Goal: Transaction & Acquisition: Purchase product/service

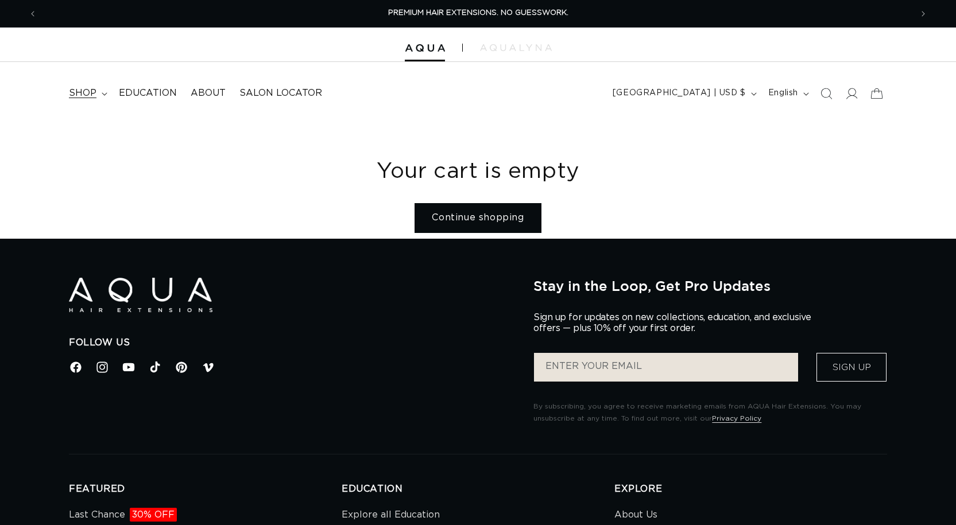
click at [87, 90] on span "shop" at bounding box center [83, 93] width 28 height 12
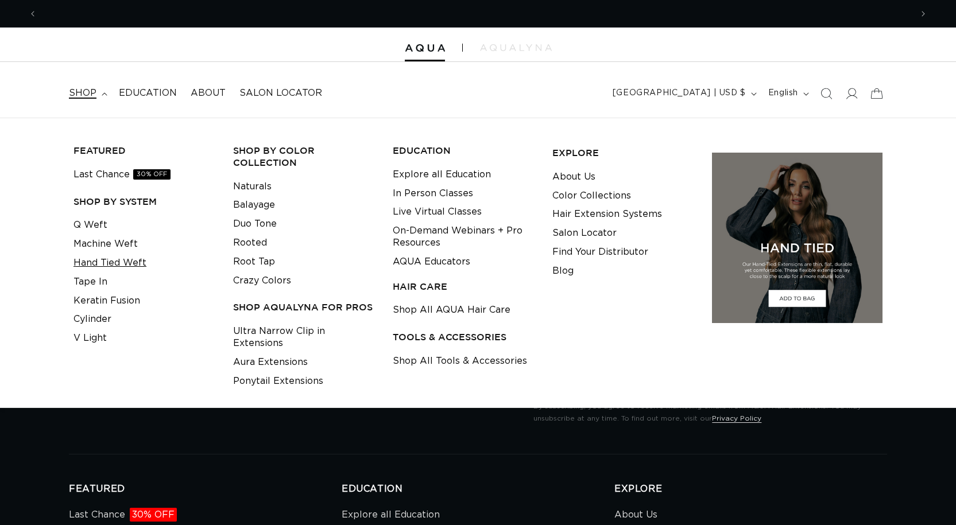
scroll to position [0, 874]
click at [77, 280] on link "Tape In" at bounding box center [90, 282] width 34 height 19
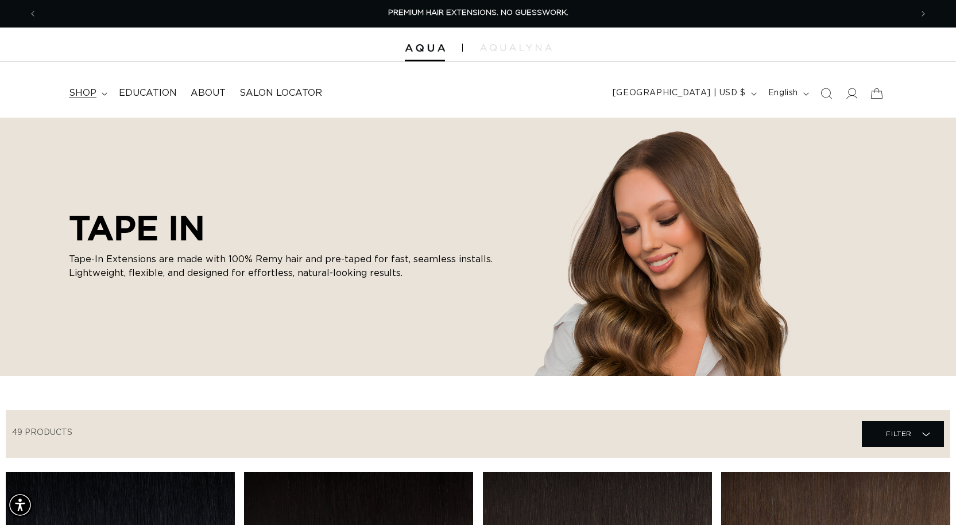
click at [102, 94] on icon at bounding box center [105, 93] width 6 height 3
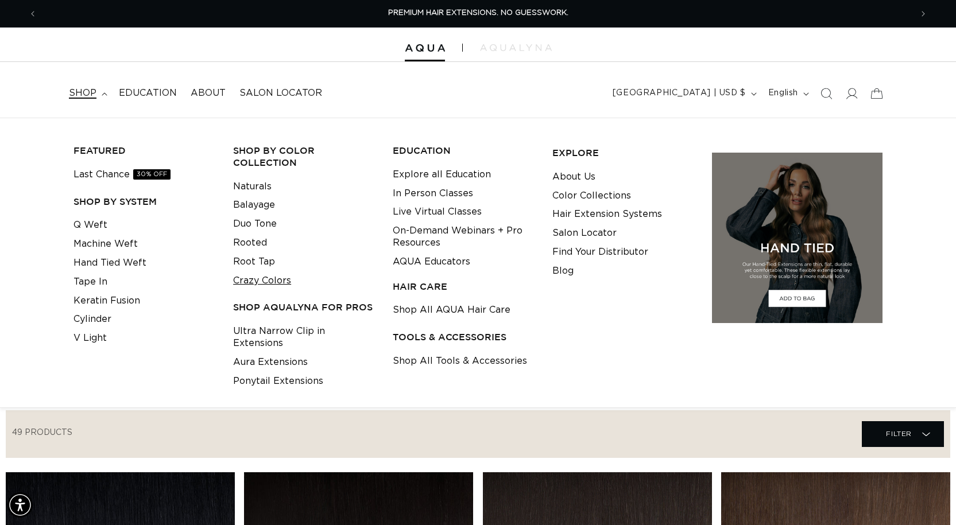
click at [267, 286] on link "Crazy Colors" at bounding box center [262, 281] width 58 height 19
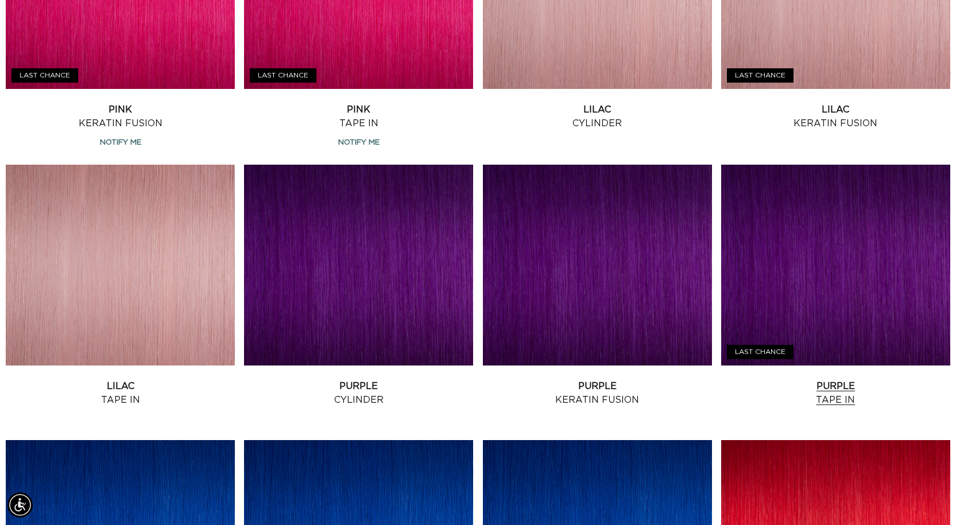
scroll to position [0, 1749]
click at [847, 380] on link "Purple Tape In" at bounding box center [835, 394] width 229 height 28
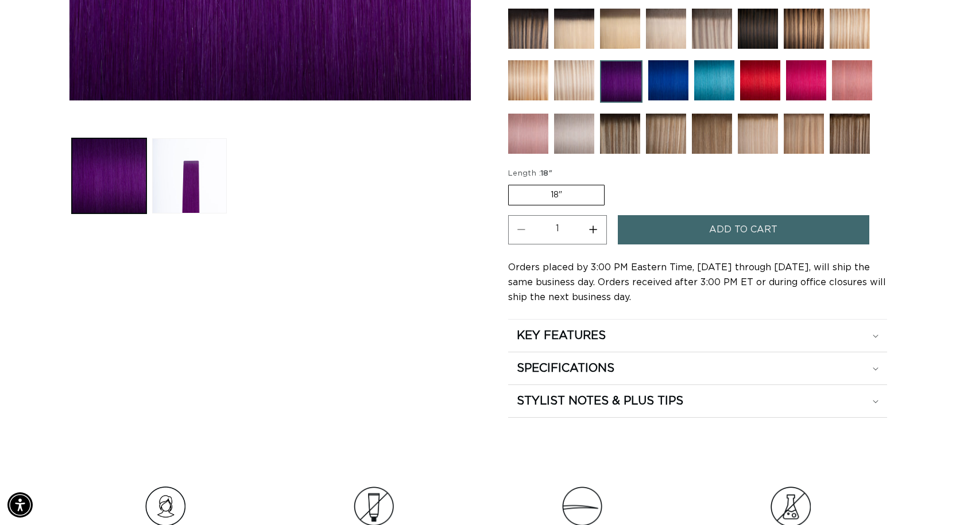
scroll to position [0, 1749]
click at [592, 231] on button "Increase quantity for Purple - Tape In" at bounding box center [593, 229] width 26 height 29
type input "2"
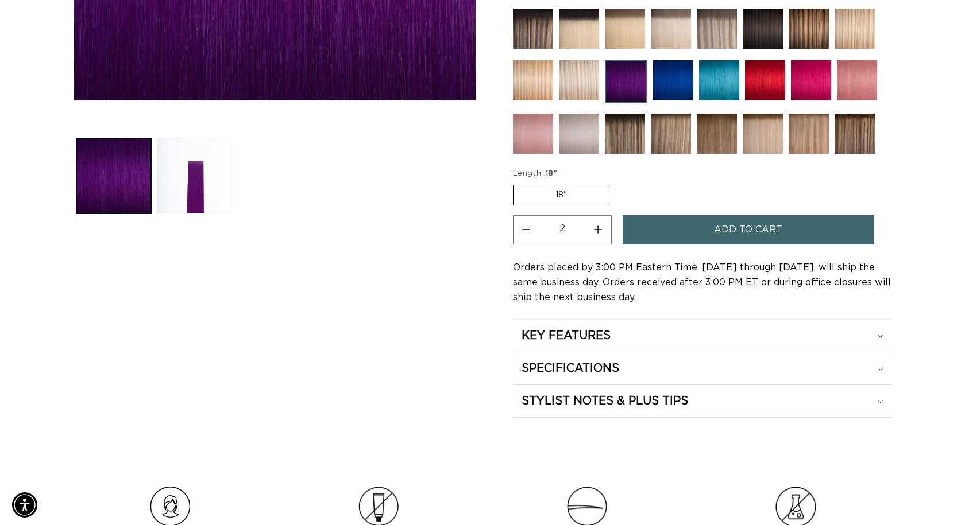
scroll to position [0, 0]
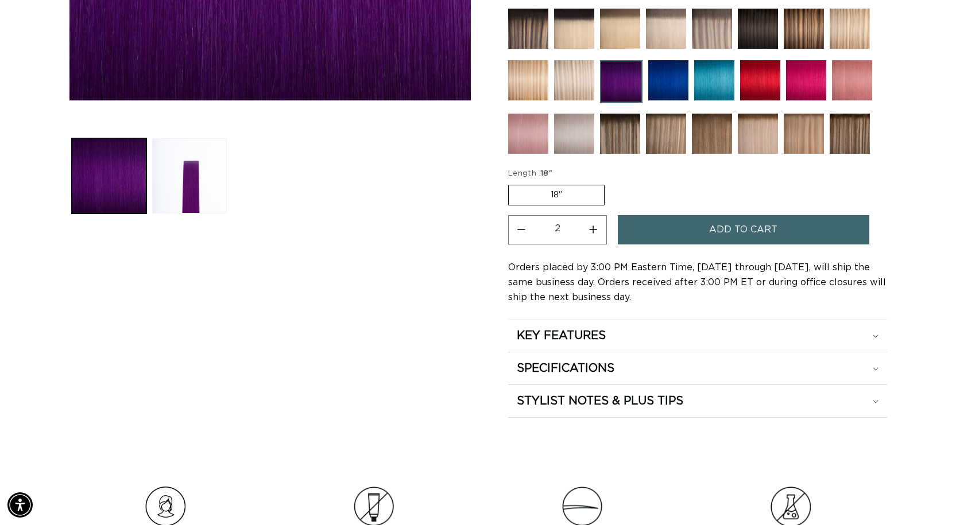
click at [715, 234] on span "Add to cart" at bounding box center [743, 229] width 68 height 29
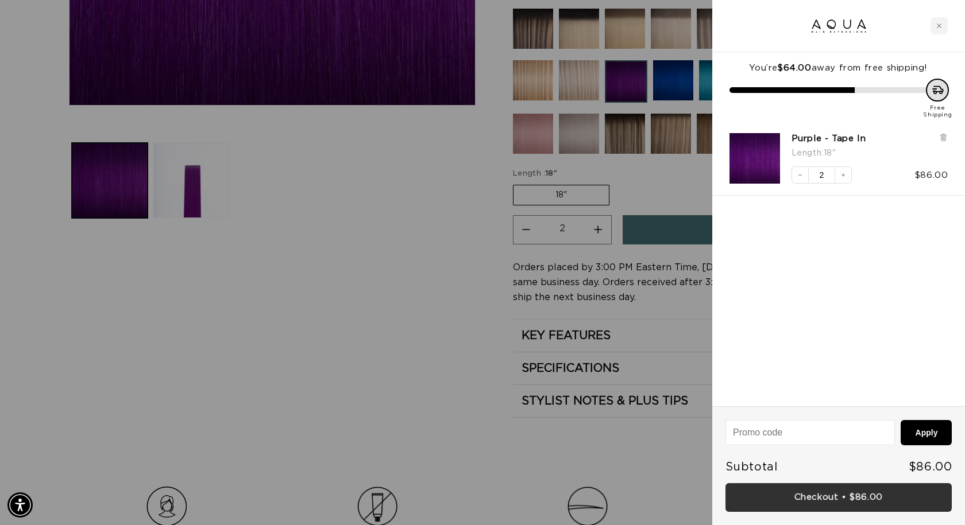
scroll to position [0, 883]
click at [874, 504] on link "Checkout • $86.00" at bounding box center [838, 497] width 226 height 29
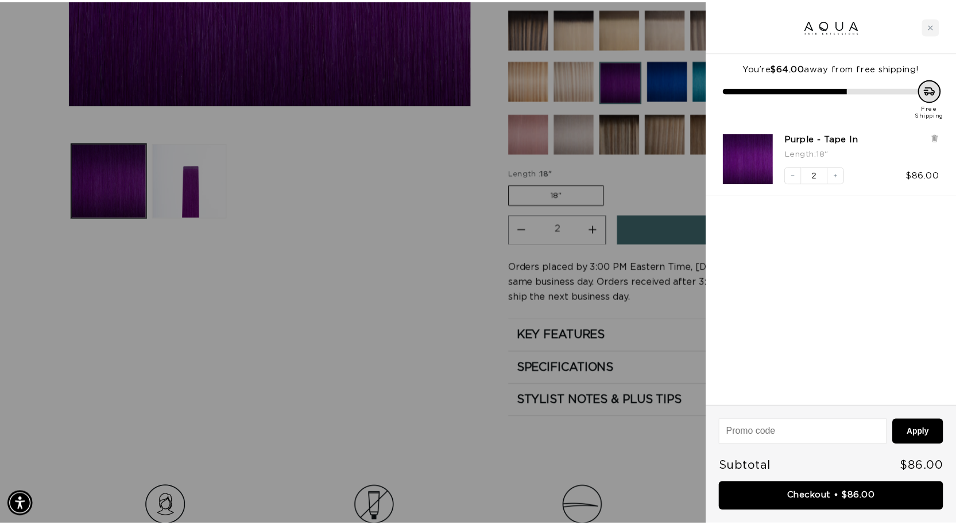
scroll to position [0, 1766]
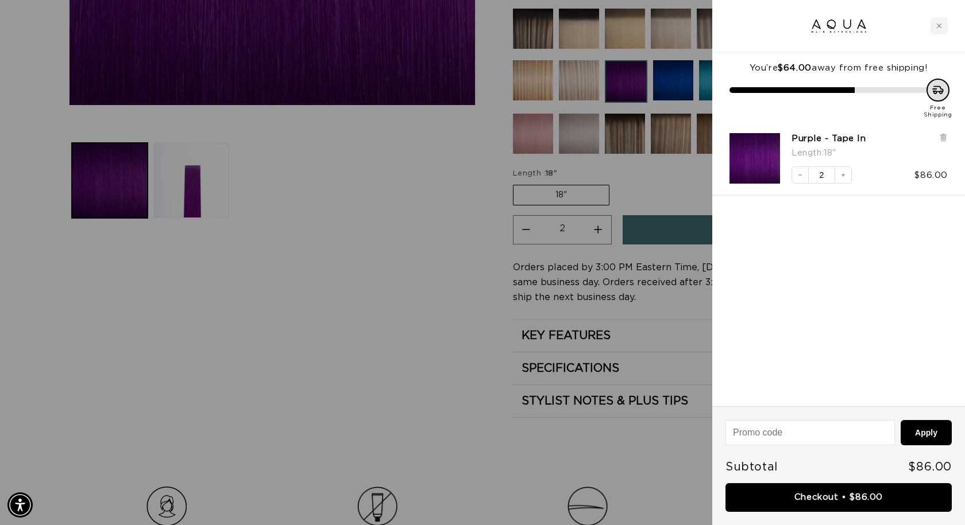
drag, startPoint x: 390, startPoint y: 203, endPoint x: 382, endPoint y: 205, distance: 8.4
click at [389, 204] on div at bounding box center [482, 262] width 965 height 525
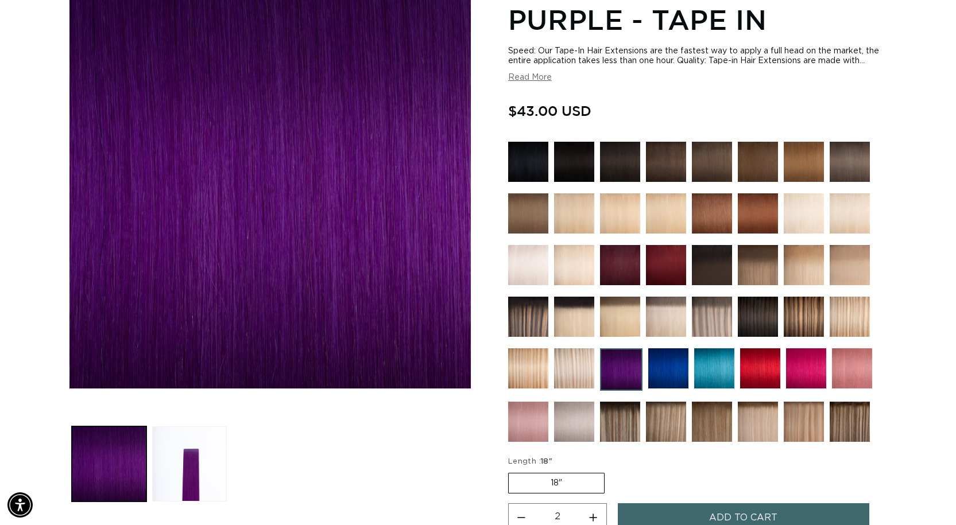
scroll to position [0, 0]
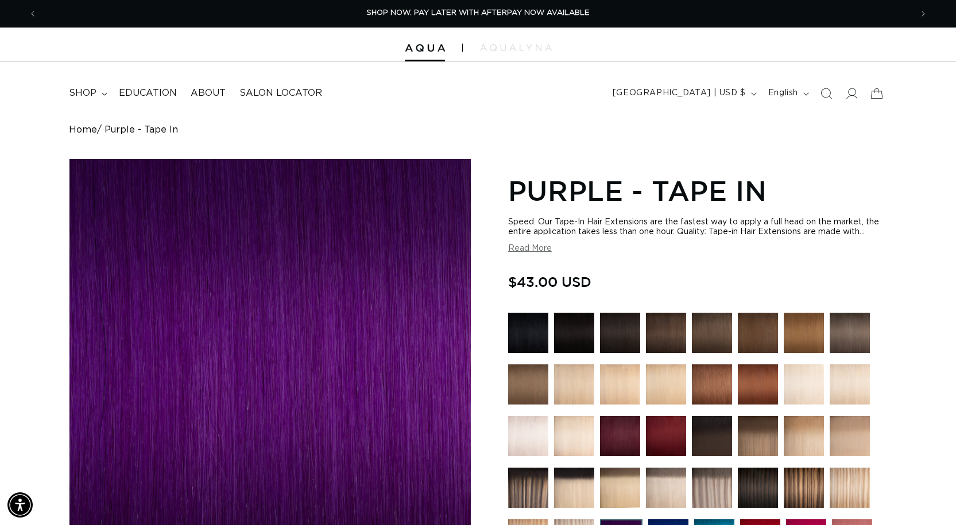
click at [873, 95] on icon at bounding box center [876, 93] width 25 height 25
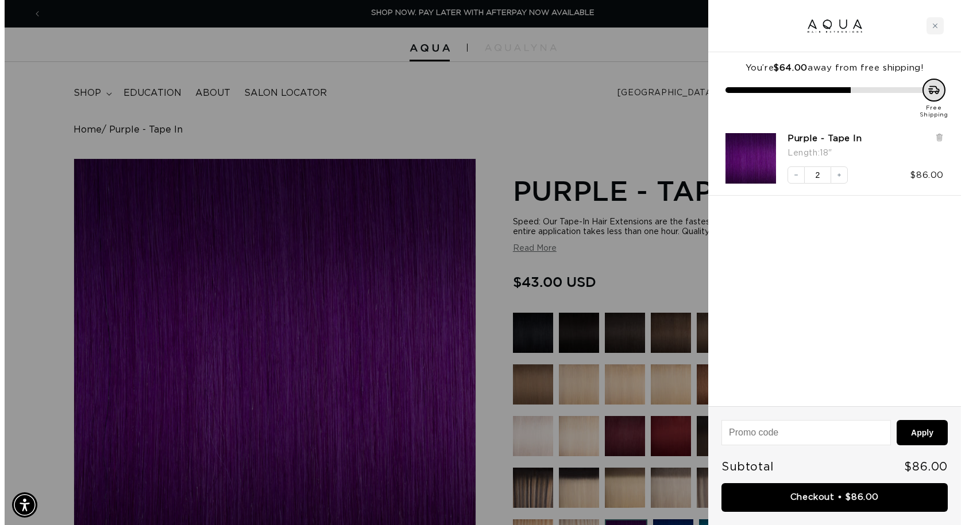
scroll to position [0, 883]
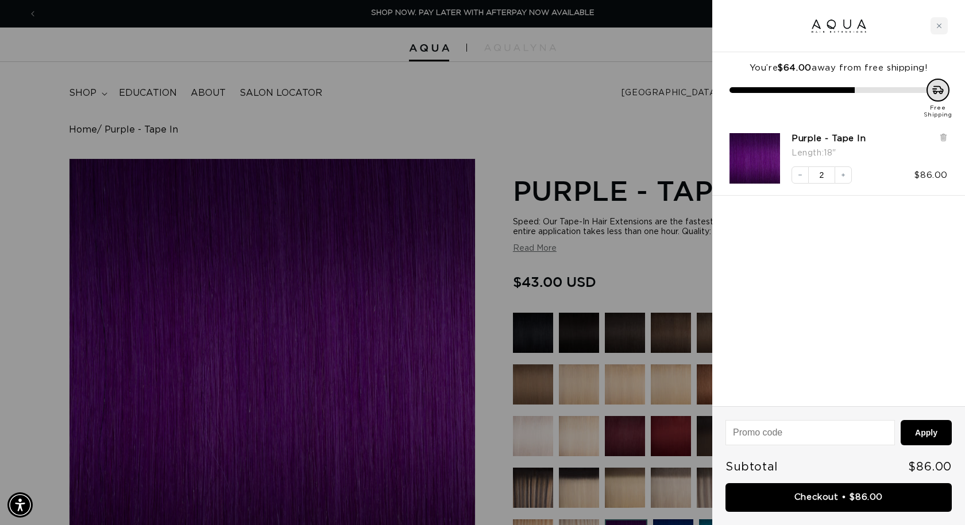
click at [828, 502] on link "Checkout • $86.00" at bounding box center [838, 497] width 226 height 29
click at [804, 176] on button "Decrease quantity" at bounding box center [799, 175] width 17 height 17
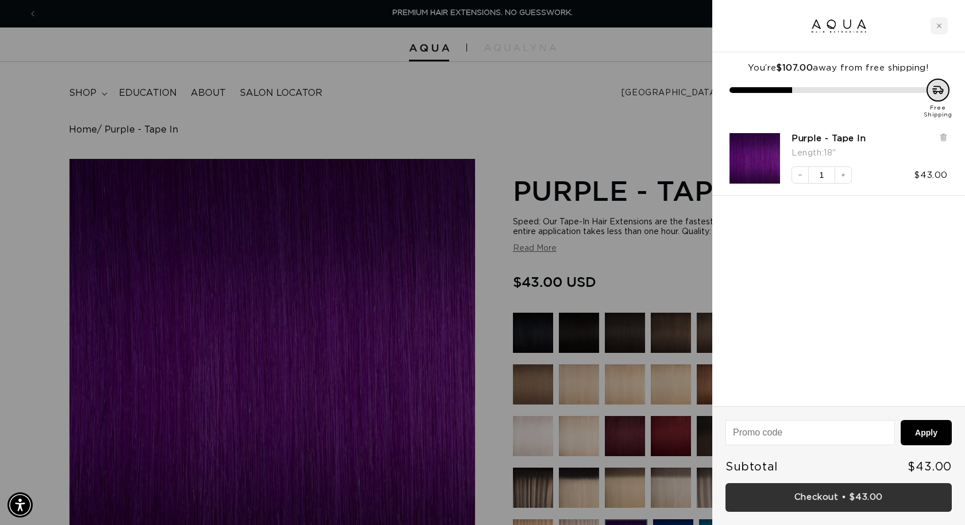
click at [843, 496] on link "Checkout • $43.00" at bounding box center [838, 497] width 226 height 29
